Goal: Task Accomplishment & Management: Manage account settings

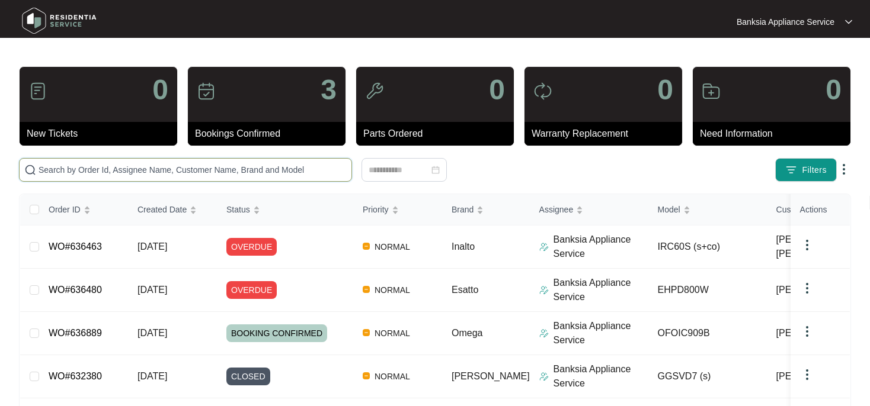
click at [86, 173] on input "text" at bounding box center [193, 169] width 308 height 13
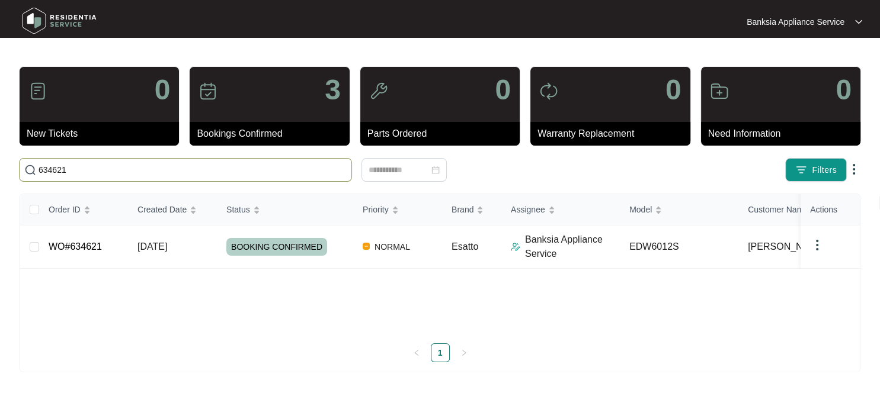
type input "634621"
click at [247, 245] on span "BOOKING CONFIRMED" at bounding box center [276, 247] width 101 height 18
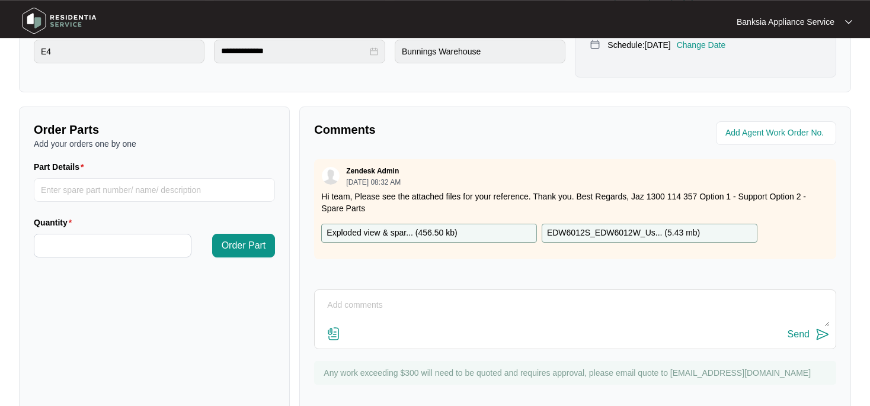
scroll to position [378, 0]
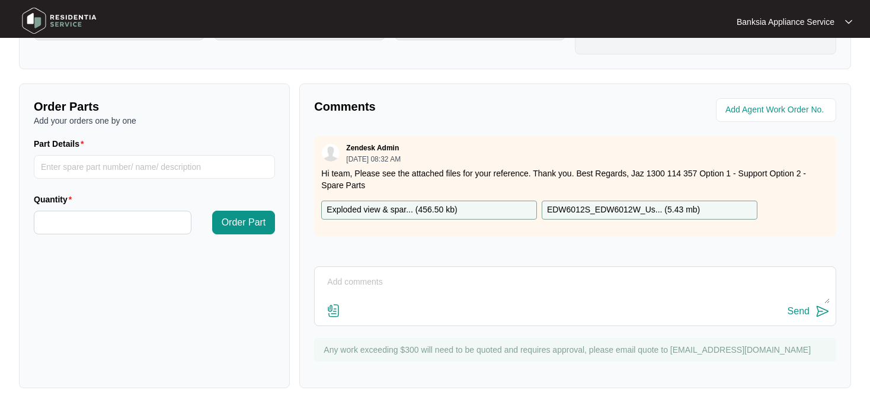
click at [342, 278] on textarea at bounding box center [574, 288] width 509 height 31
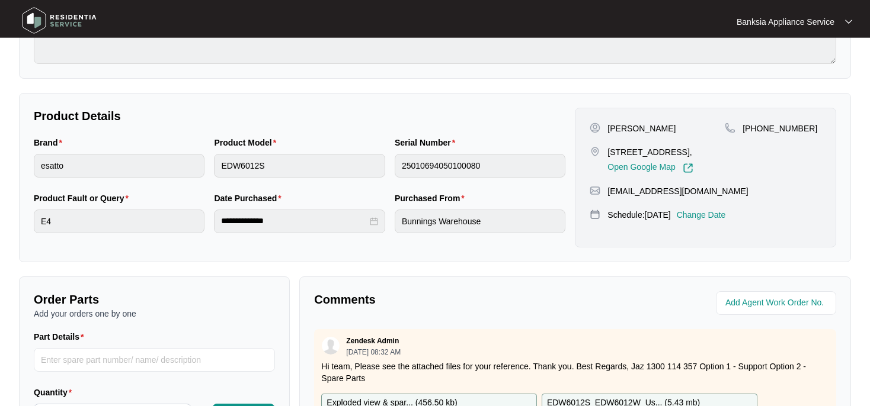
scroll to position [128, 0]
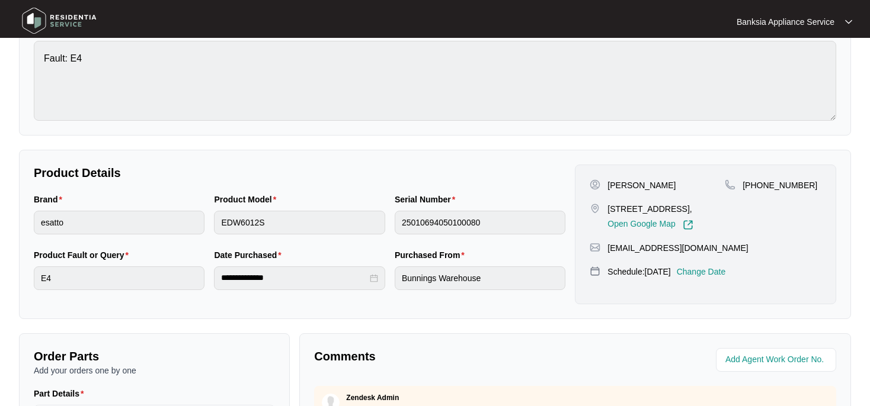
type textarea "customer changed appointment to [DATE]. I am unable to reschedule on portal?"
click at [710, 278] on p "Change Date" at bounding box center [700, 272] width 49 height 12
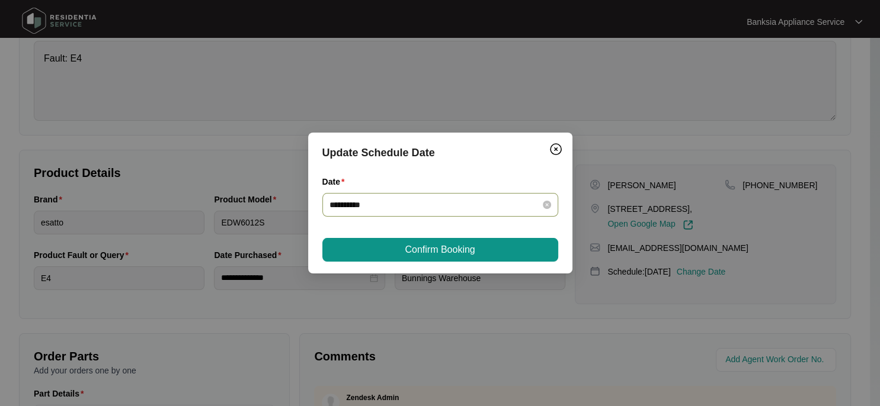
click at [541, 207] on div "**********" at bounding box center [440, 204] width 222 height 13
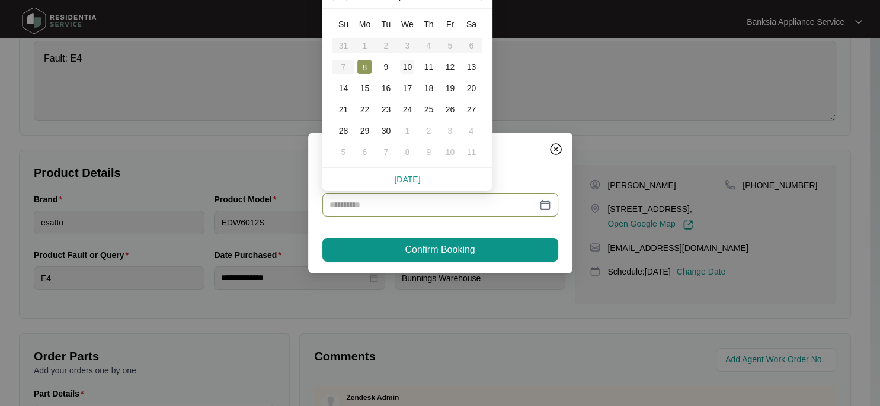
type input "**********"
click at [408, 68] on div "10" at bounding box center [407, 67] width 14 height 14
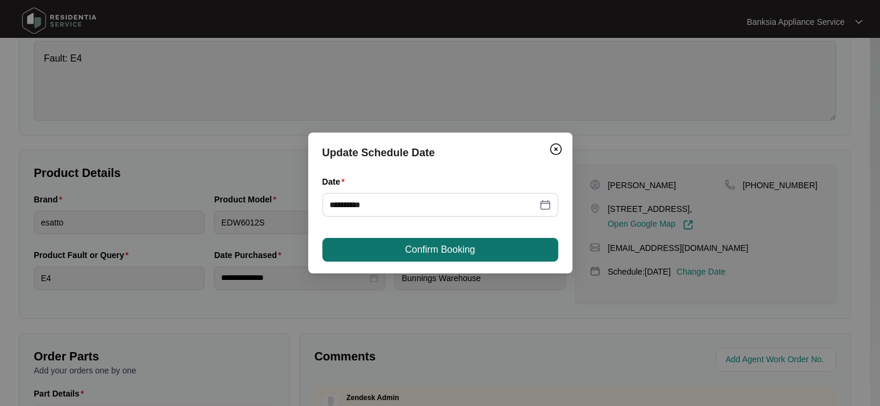
click at [421, 248] on span "Confirm Booking" at bounding box center [440, 250] width 70 height 14
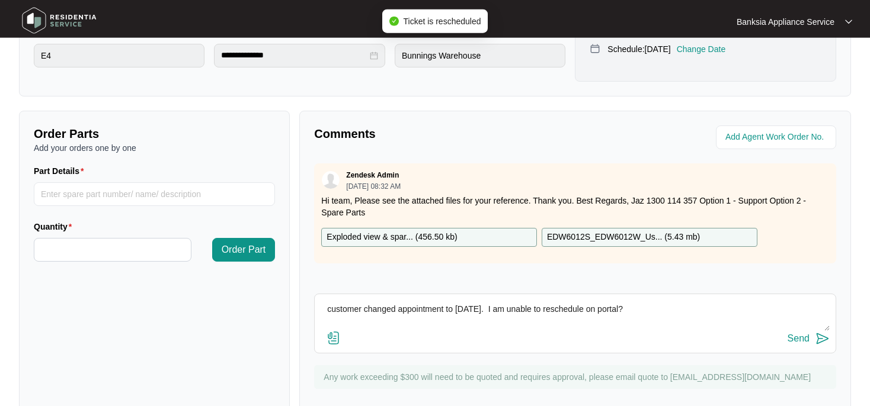
scroll to position [352, 0]
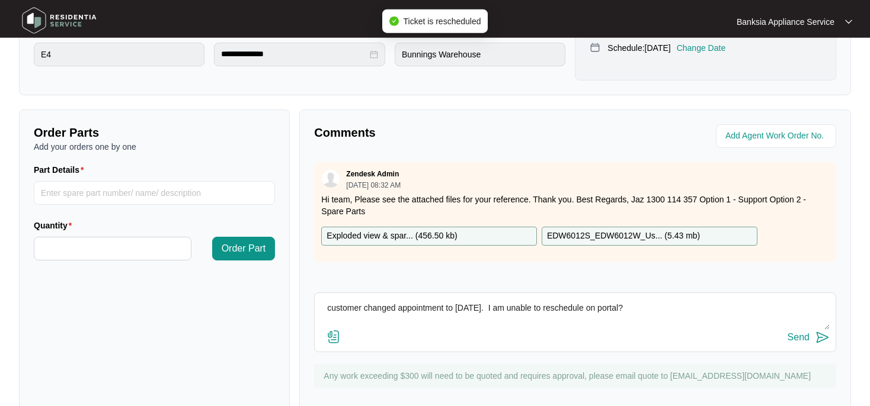
drag, startPoint x: 584, startPoint y: 319, endPoint x: 238, endPoint y: 325, distance: 346.6
click at [320, 330] on textarea "customer changed appointment to [DATE]. I am unable to reschedule on portal?" at bounding box center [574, 314] width 509 height 31
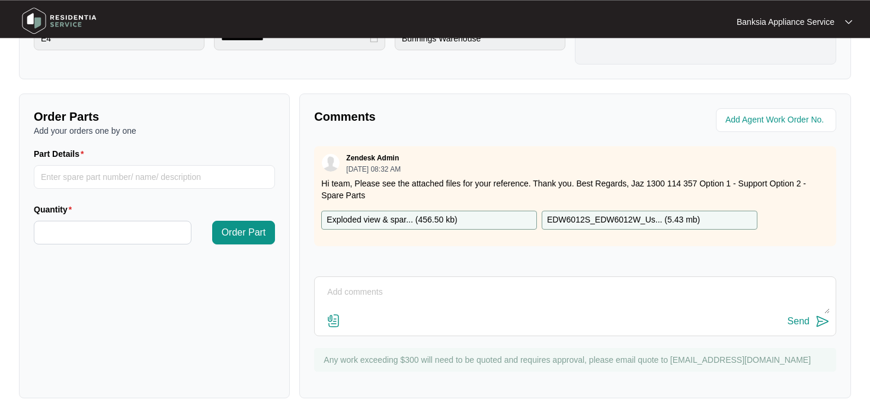
scroll to position [378, 0]
